Goal: Transaction & Acquisition: Download file/media

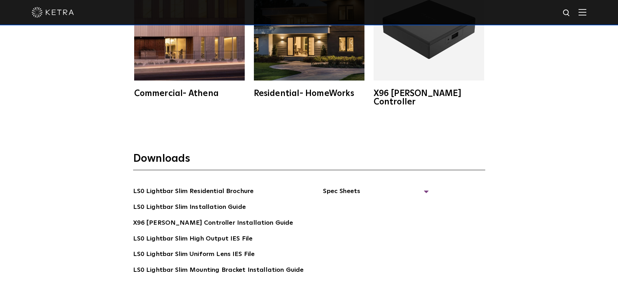
scroll to position [1365, 0]
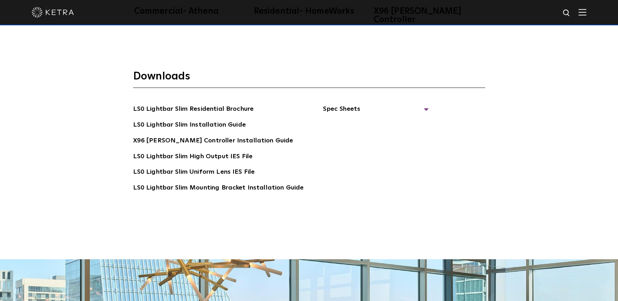
click at [586, 12] on img at bounding box center [583, 12] width 8 height 7
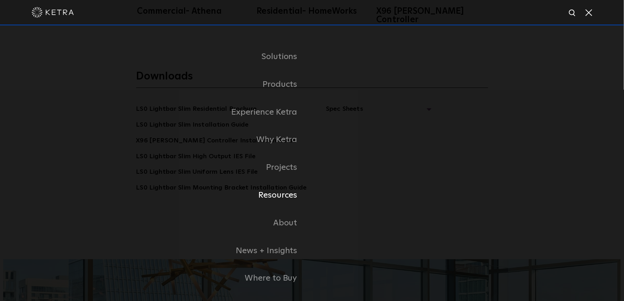
click at [278, 201] on link "Resources" at bounding box center [224, 196] width 176 height 28
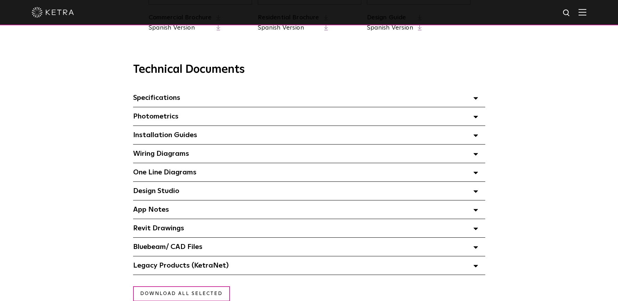
scroll to position [484, 0]
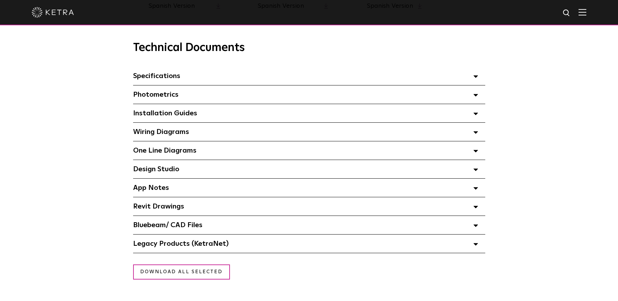
click at [165, 71] on div "Specifications Select checkboxes to use the bulk download option below" at bounding box center [309, 76] width 352 height 18
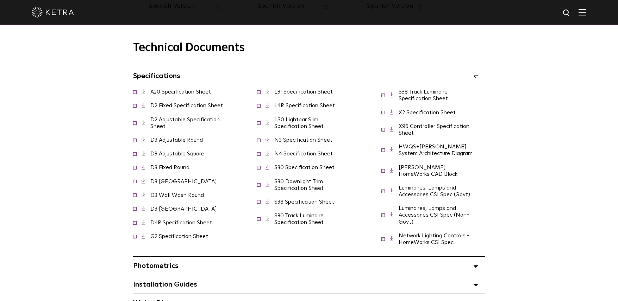
click at [179, 222] on link "D4R Specification Sheet" at bounding box center [181, 223] width 62 height 6
